Goal: Transaction & Acquisition: Purchase product/service

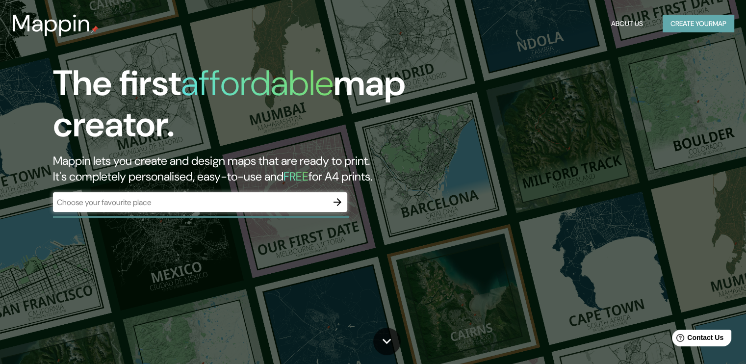
click at [679, 25] on button "Create your map" at bounding box center [699, 24] width 72 height 18
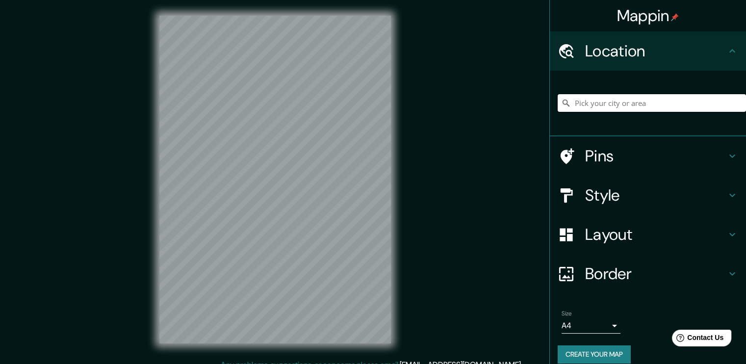
click at [589, 100] on input "Pick your city or area" at bounding box center [652, 103] width 188 height 18
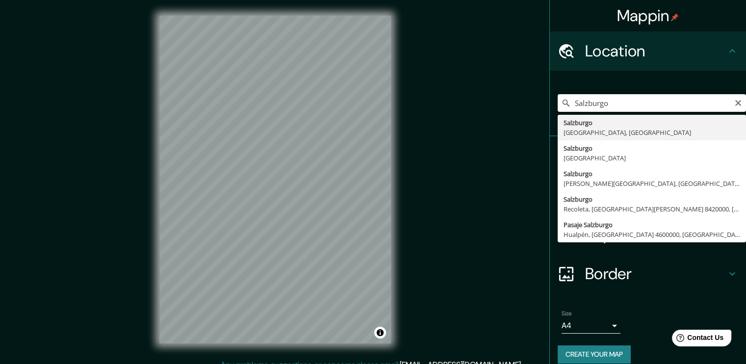
type input "[GEOGRAPHIC_DATA], [GEOGRAPHIC_DATA], [GEOGRAPHIC_DATA]"
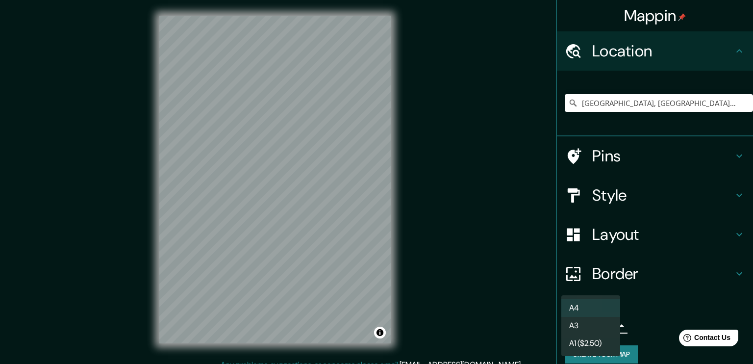
click at [612, 325] on body "Mappin Location [GEOGRAPHIC_DATA], [GEOGRAPHIC_DATA], [GEOGRAPHIC_DATA] Pins St…" at bounding box center [376, 182] width 753 height 364
click at [651, 310] on div at bounding box center [376, 182] width 753 height 364
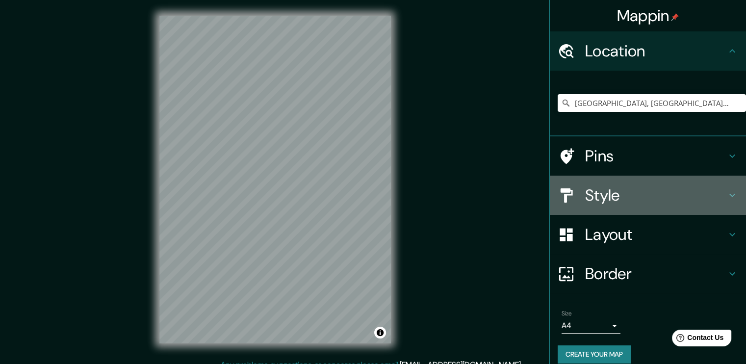
click at [630, 198] on h4 "Style" at bounding box center [655, 195] width 141 height 20
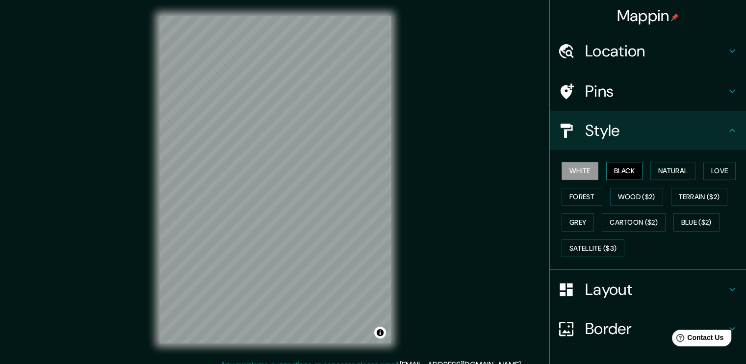
click at [626, 165] on button "Black" at bounding box center [624, 171] width 37 height 18
click at [671, 164] on button "Natural" at bounding box center [672, 171] width 45 height 18
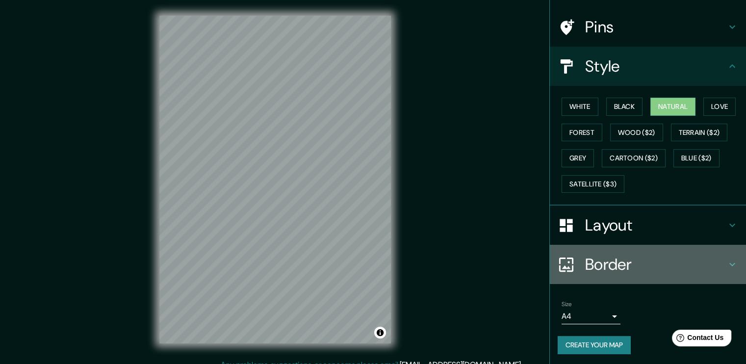
click at [638, 265] on h4 "Border" at bounding box center [655, 265] width 141 height 20
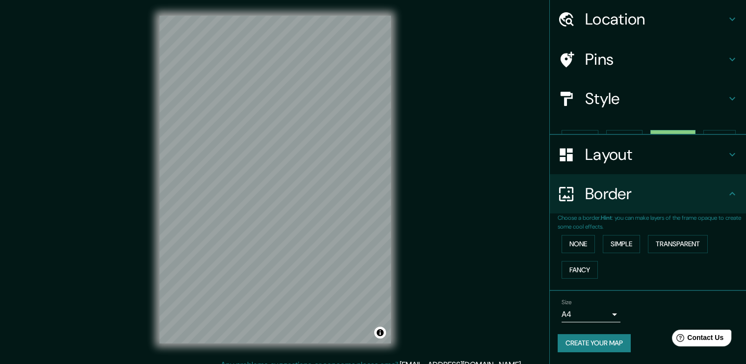
scroll to position [14, 0]
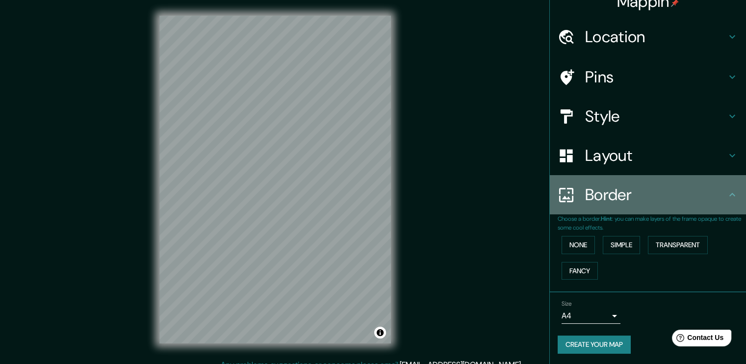
click at [639, 206] on div "Border" at bounding box center [648, 194] width 196 height 39
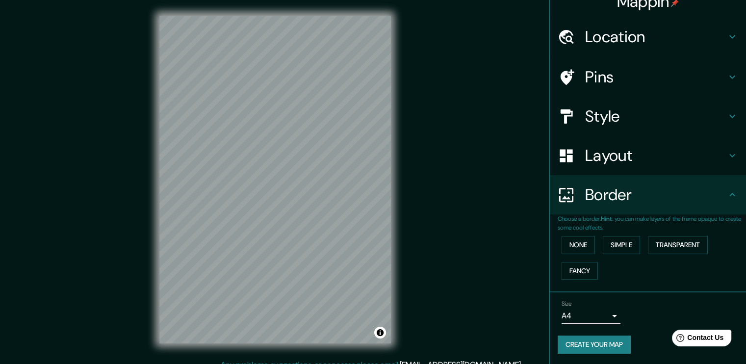
click at [631, 159] on h4 "Layout" at bounding box center [655, 156] width 141 height 20
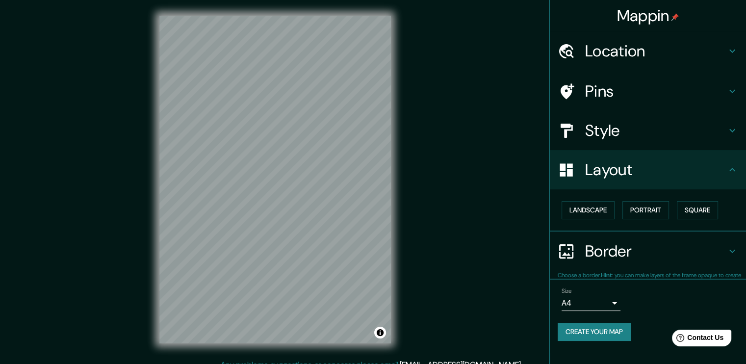
scroll to position [0, 0]
click at [712, 208] on button "Square" at bounding box center [697, 210] width 41 height 18
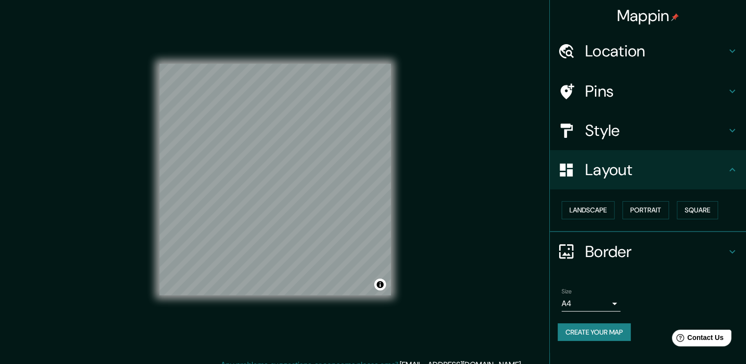
click at [616, 170] on h4 "Layout" at bounding box center [655, 170] width 141 height 20
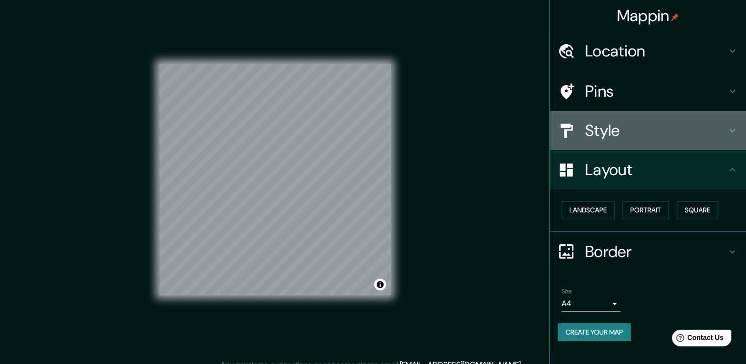
click at [636, 132] on h4 "Style" at bounding box center [655, 131] width 141 height 20
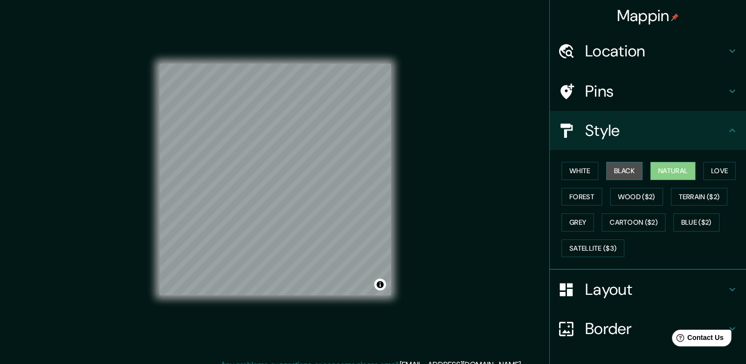
click at [620, 168] on button "Black" at bounding box center [624, 171] width 37 height 18
click at [579, 167] on button "White" at bounding box center [580, 171] width 37 height 18
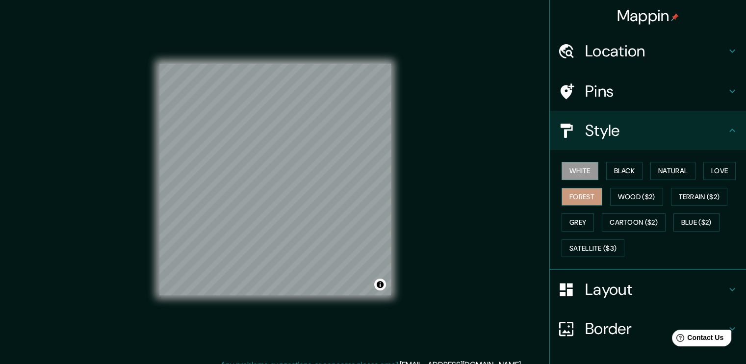
click at [577, 201] on button "Forest" at bounding box center [582, 197] width 41 height 18
click at [581, 226] on button "Grey" at bounding box center [578, 222] width 32 height 18
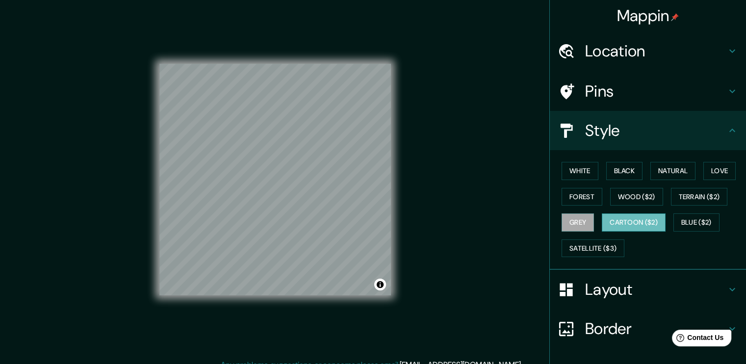
click at [619, 224] on button "Cartoon ($2)" at bounding box center [634, 222] width 64 height 18
click at [683, 219] on button "Blue ($2)" at bounding box center [696, 222] width 46 height 18
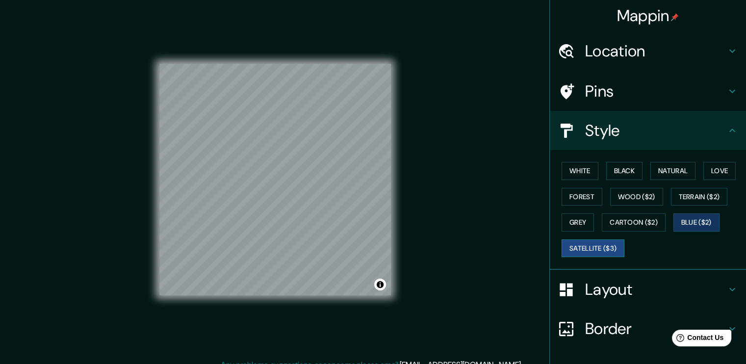
click at [589, 247] on button "Satellite ($3)" at bounding box center [593, 248] width 63 height 18
click at [709, 170] on button "Love" at bounding box center [719, 171] width 32 height 18
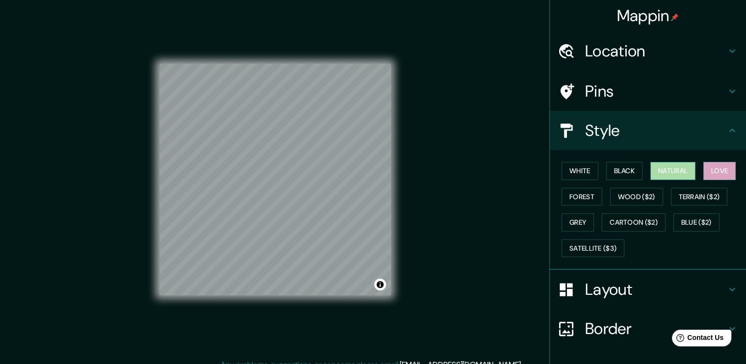
click at [663, 170] on button "Natural" at bounding box center [672, 171] width 45 height 18
click at [580, 171] on button "White" at bounding box center [580, 171] width 37 height 18
